Goal: Information Seeking & Learning: Learn about a topic

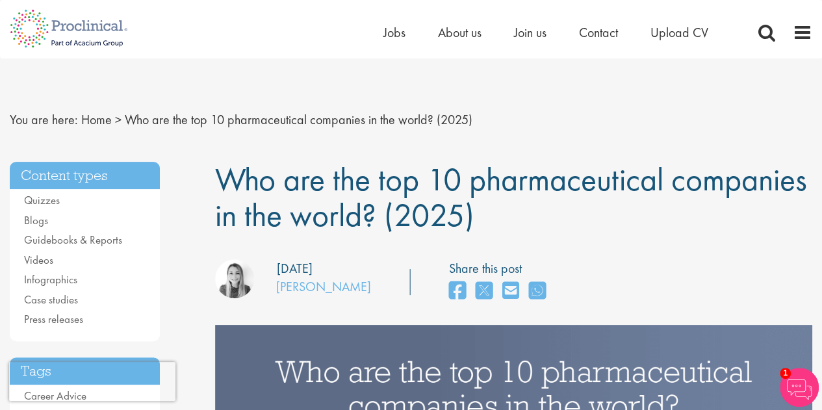
drag, startPoint x: 218, startPoint y: 178, endPoint x: 388, endPoint y: 211, distance: 172.7
click at [388, 211] on span "Who are the top 10 pharmaceutical companies in the world? (2025)" at bounding box center [510, 196] width 591 height 77
copy span "Who are the top 10 pharmaceutical companies in the world?"
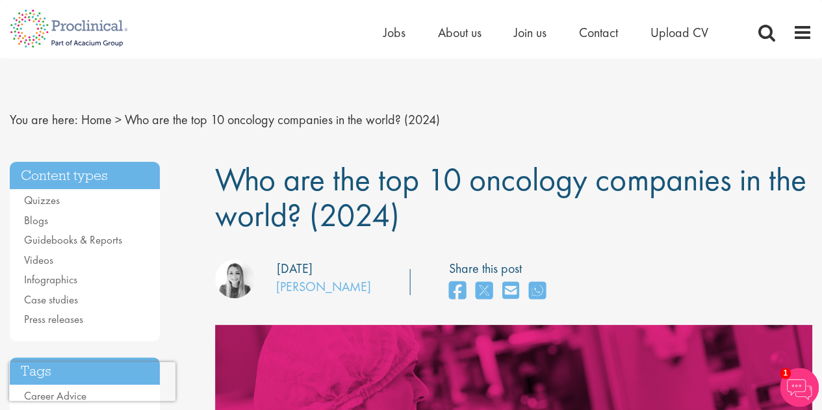
drag, startPoint x: 218, startPoint y: 177, endPoint x: 268, endPoint y: 207, distance: 58.3
click at [304, 214] on span "Who are the top 10 oncology companies in the world? (2024)" at bounding box center [510, 196] width 590 height 77
copy span "Who are the top 10 oncology companies in the world?"
